Goal: Navigation & Orientation: Go to known website

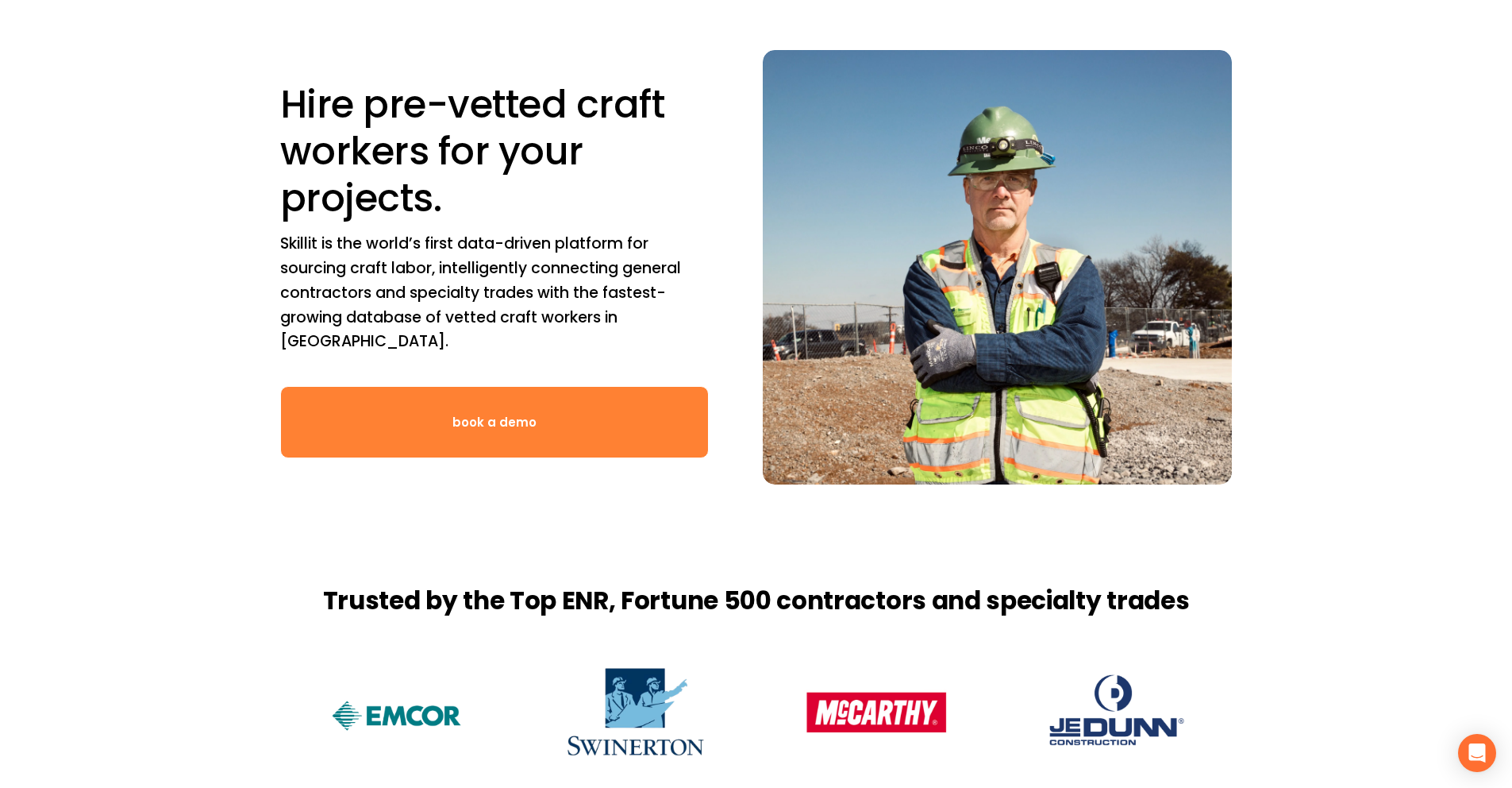
click at [542, 416] on link "book a demo" at bounding box center [495, 422] width 430 height 72
